Goal: Information Seeking & Learning: Find specific fact

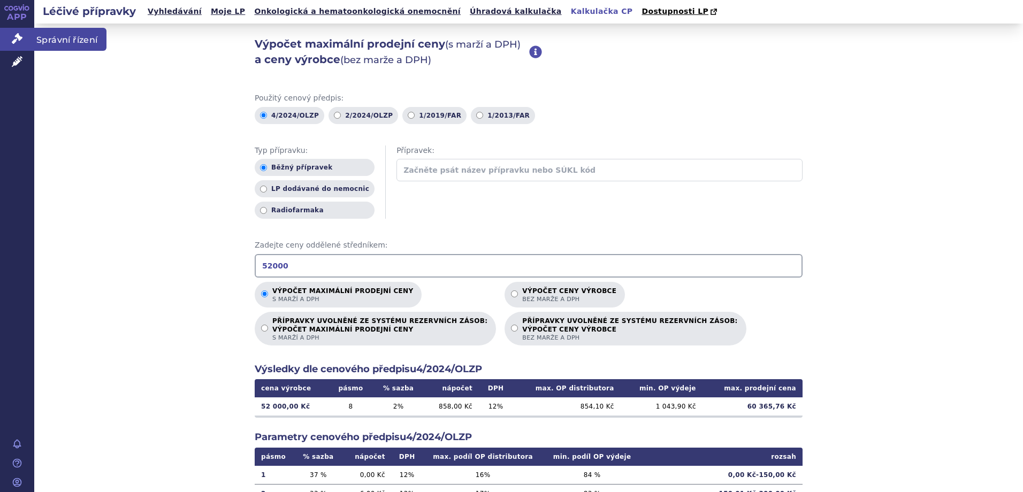
click at [57, 40] on span "Správní řízení" at bounding box center [70, 39] width 72 height 22
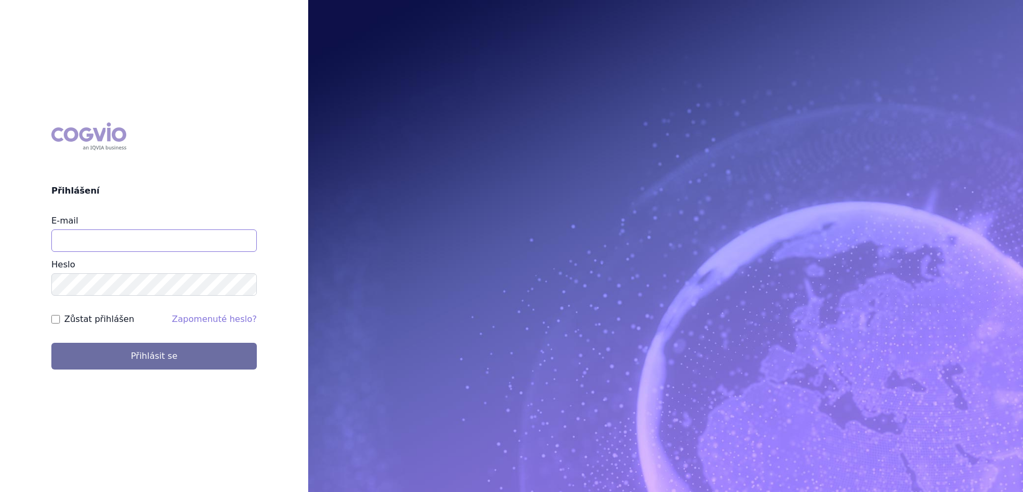
click at [66, 241] on input "E-mail" at bounding box center [154, 241] width 206 height 22
type input "jan.strnad@ipsen.com"
click at [51, 343] on button "Přihlásit se" at bounding box center [154, 356] width 206 height 27
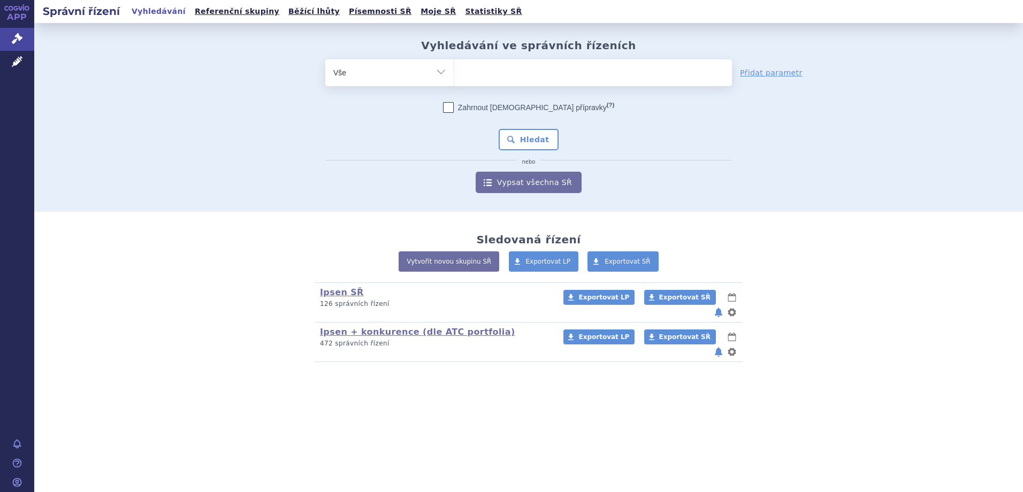
click at [497, 72] on ul at bounding box center [593, 70] width 278 height 22
click at [454, 72] on select at bounding box center [454, 72] width 1 height 27
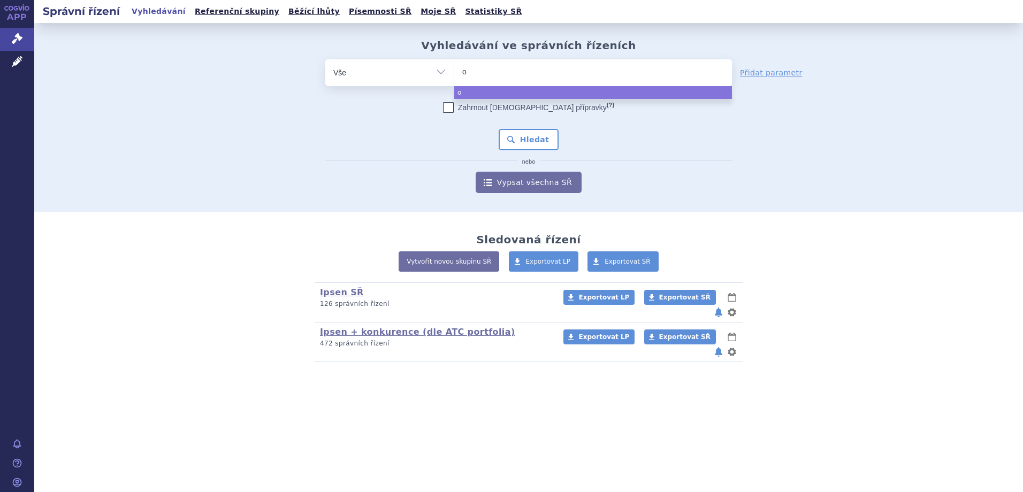
type input "op"
type input "opdi"
type input "opdivo"
select select "opdivo"
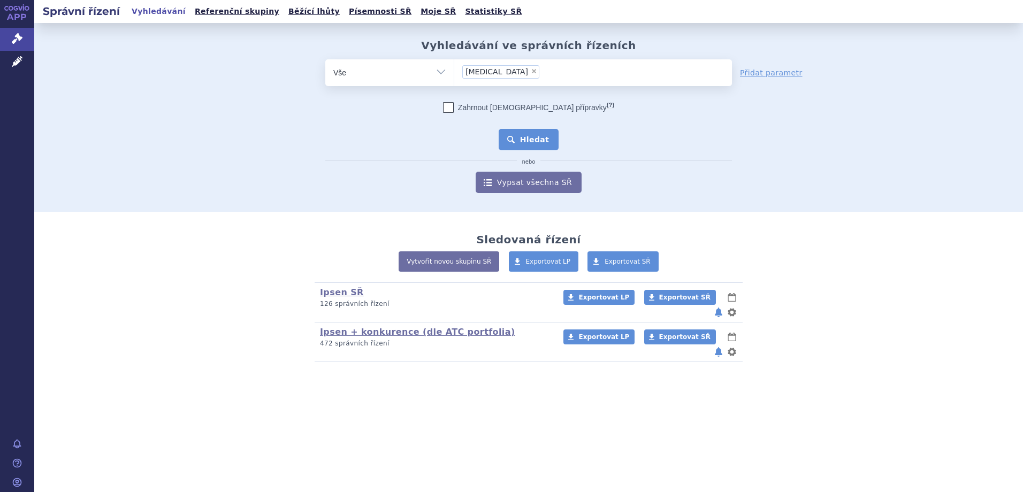
click at [517, 136] on button "Hledat" at bounding box center [529, 139] width 60 height 21
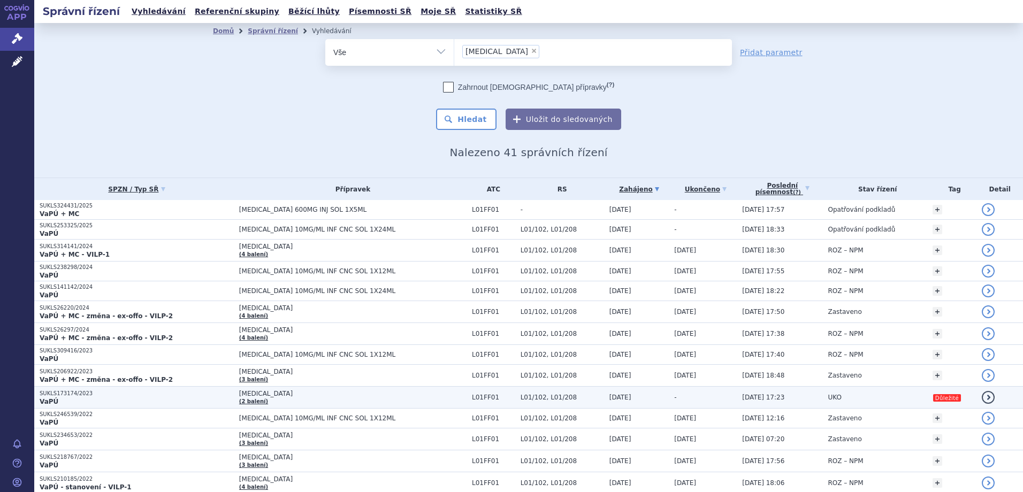
click at [351, 400] on td "OPDIVO (2 balení)" at bounding box center [350, 398] width 233 height 22
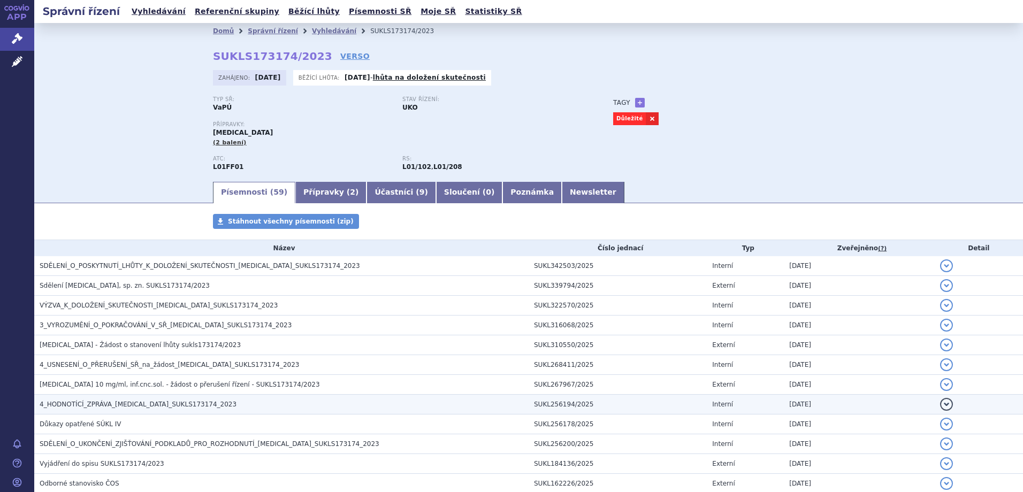
click at [201, 403] on h3 "4_HODNOTÍCÍ_ZPRÁVA_[MEDICAL_DATA]_SUKLS173174_2023" at bounding box center [284, 404] width 489 height 11
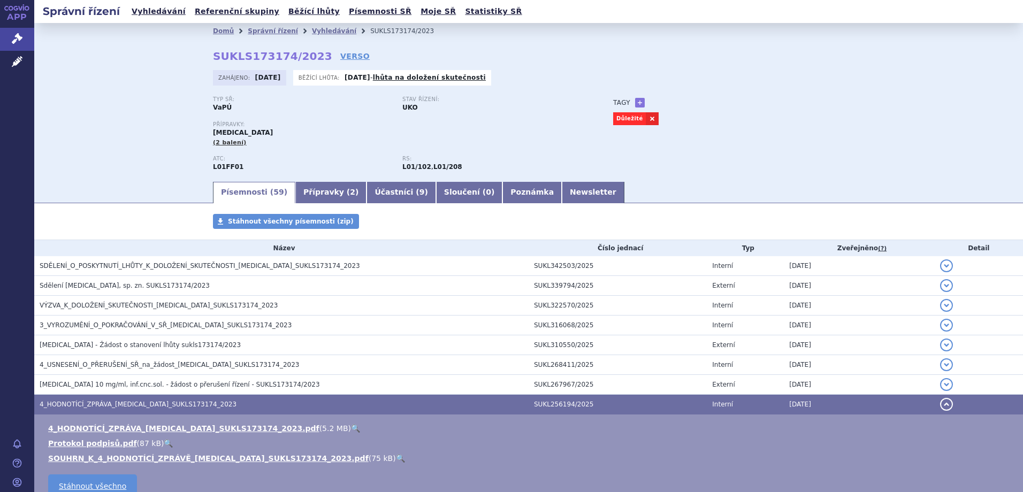
click at [351, 428] on link "🔍" at bounding box center [355, 428] width 9 height 9
